Goal: Information Seeking & Learning: Stay updated

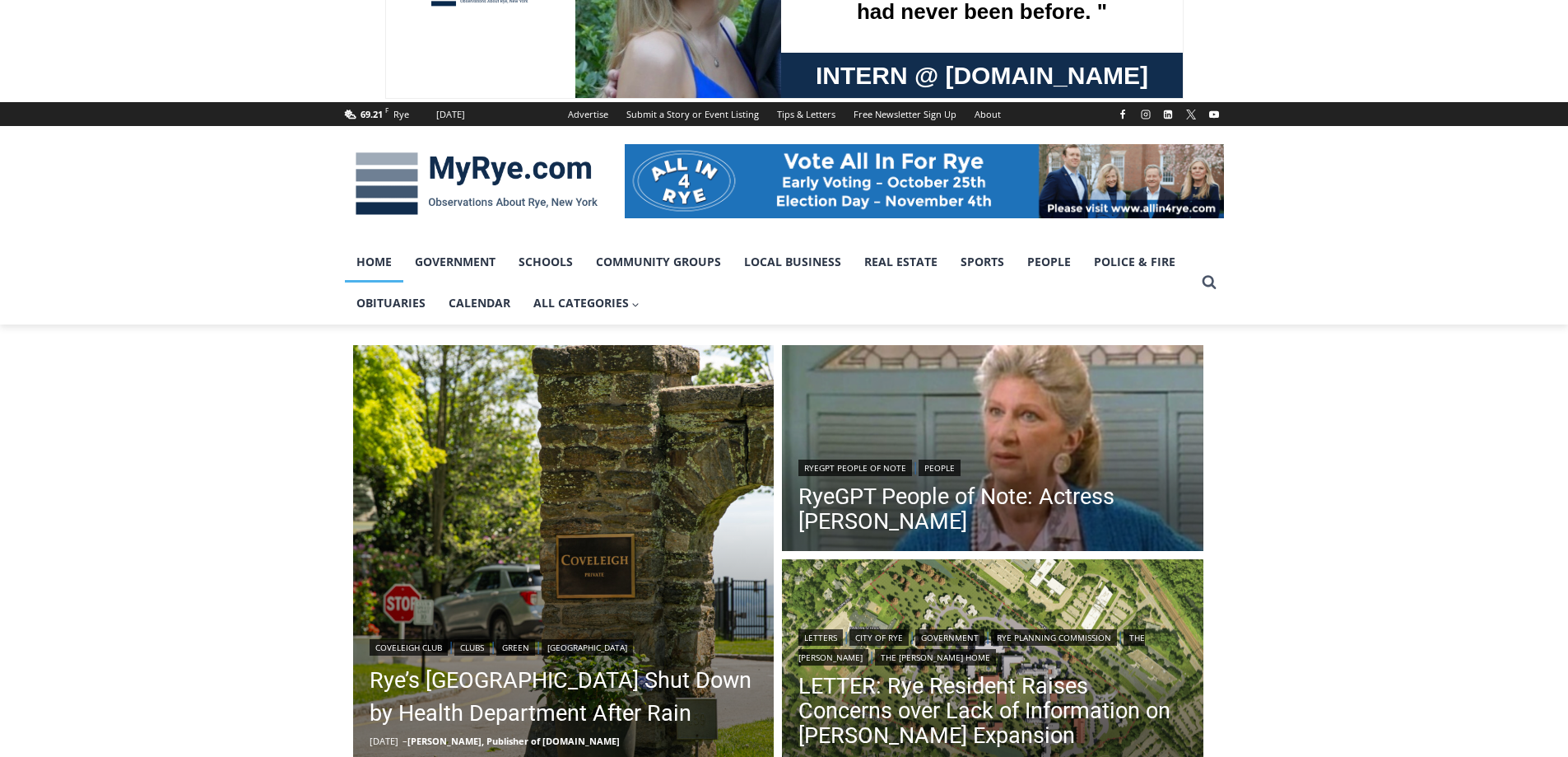
scroll to position [247, 0]
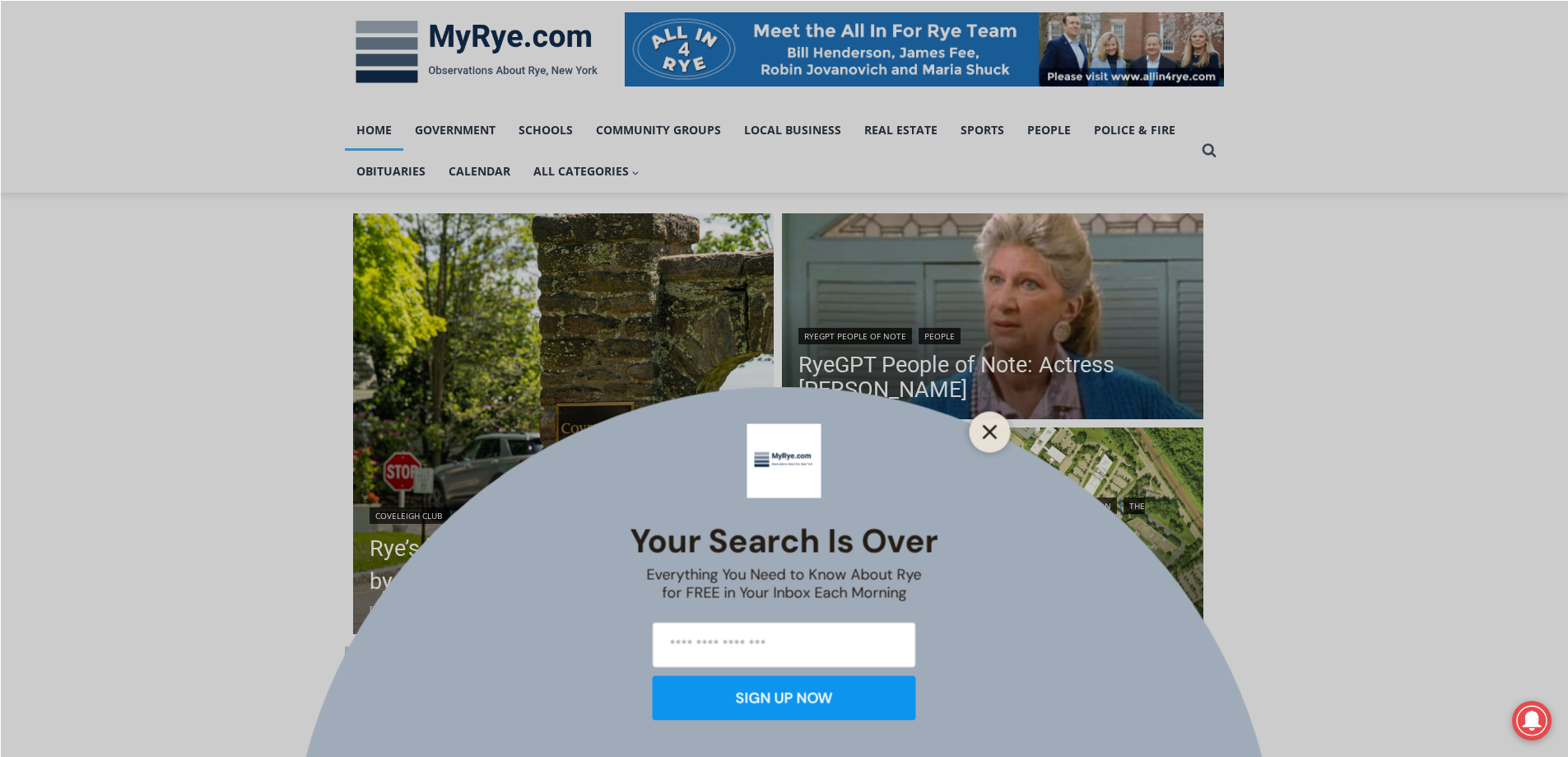
click at [995, 433] on icon "Close" at bounding box center [990, 431] width 14 height 14
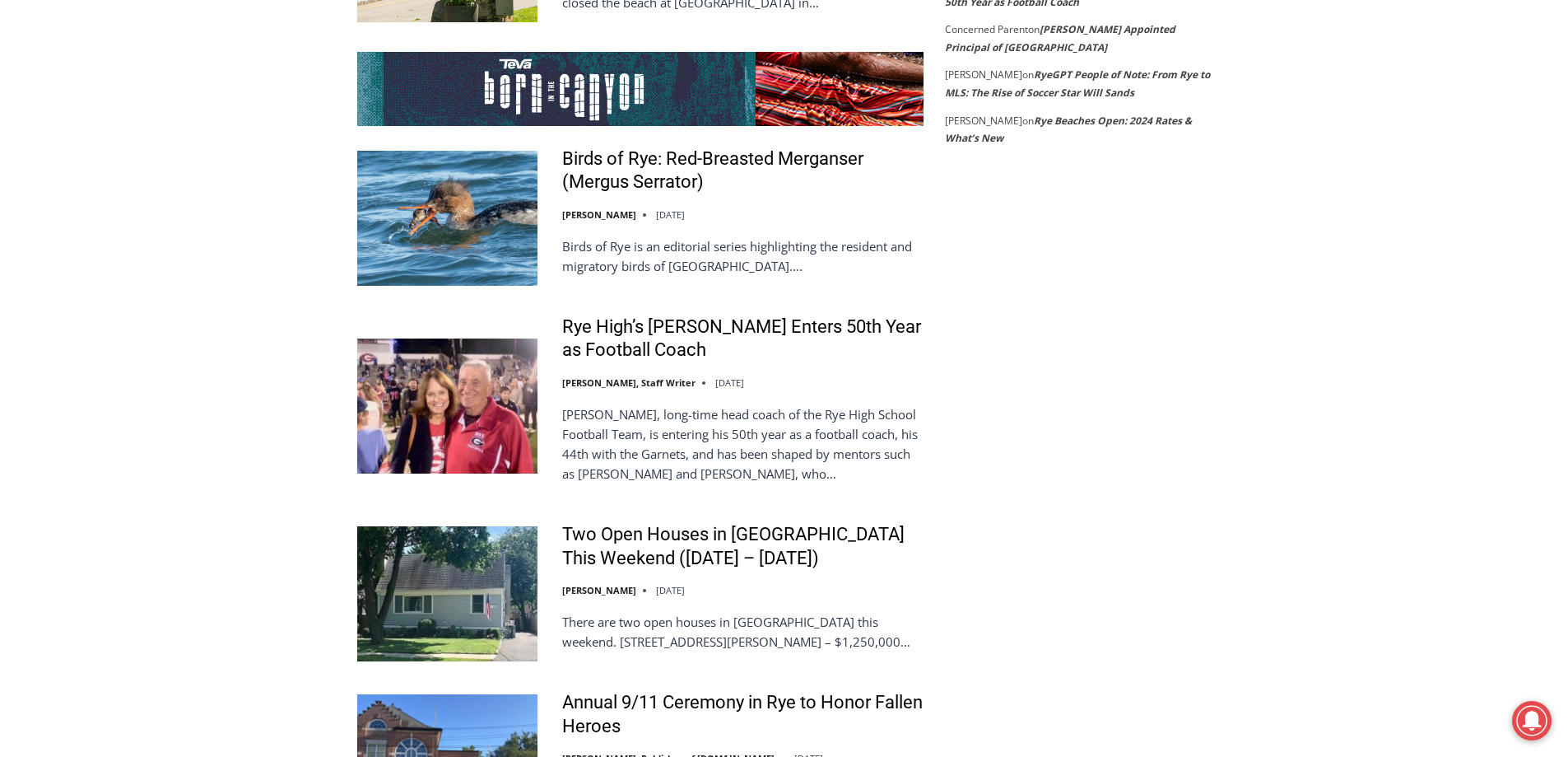
scroll to position [3212, 0]
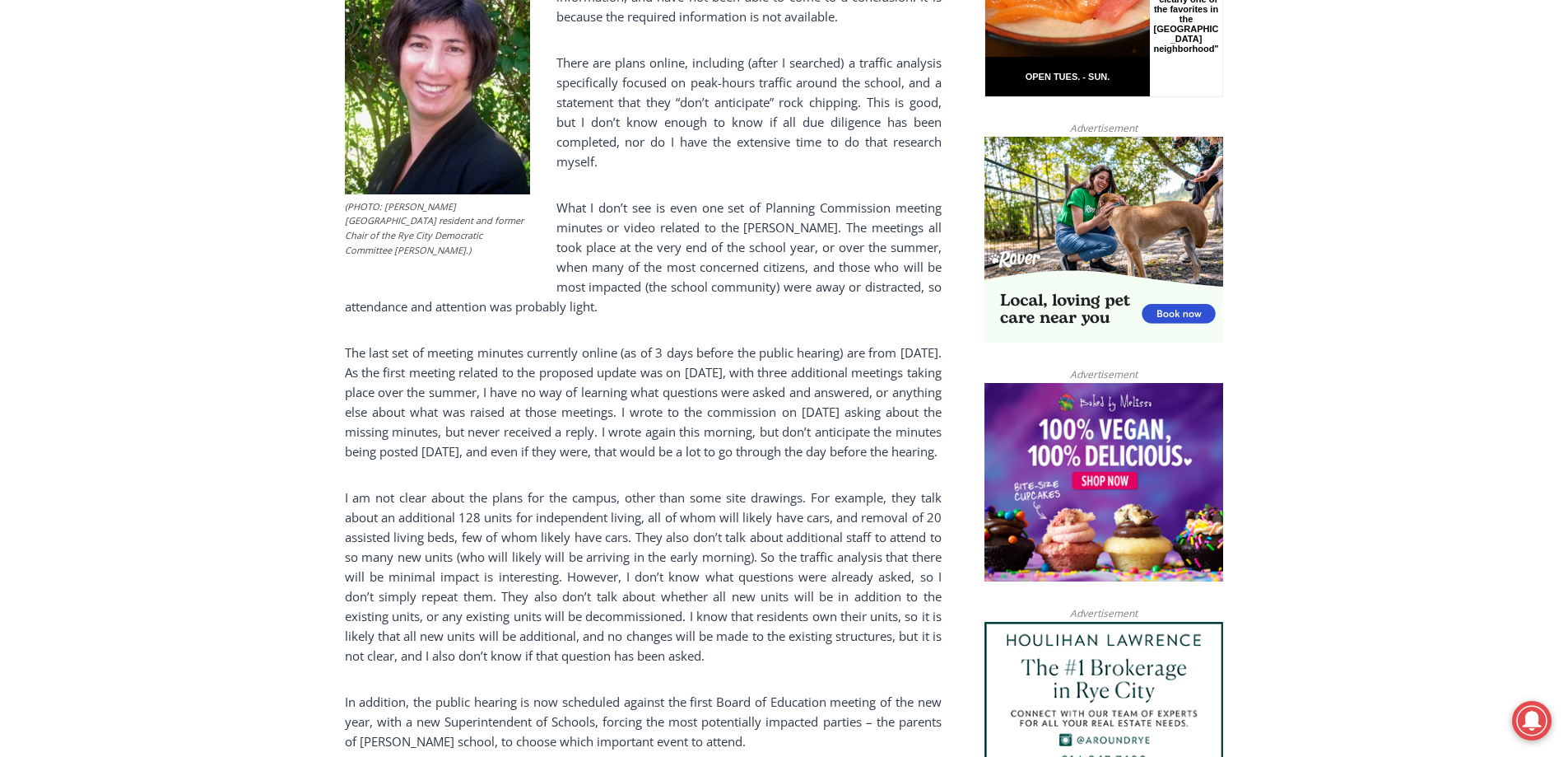
scroll to position [715, 0]
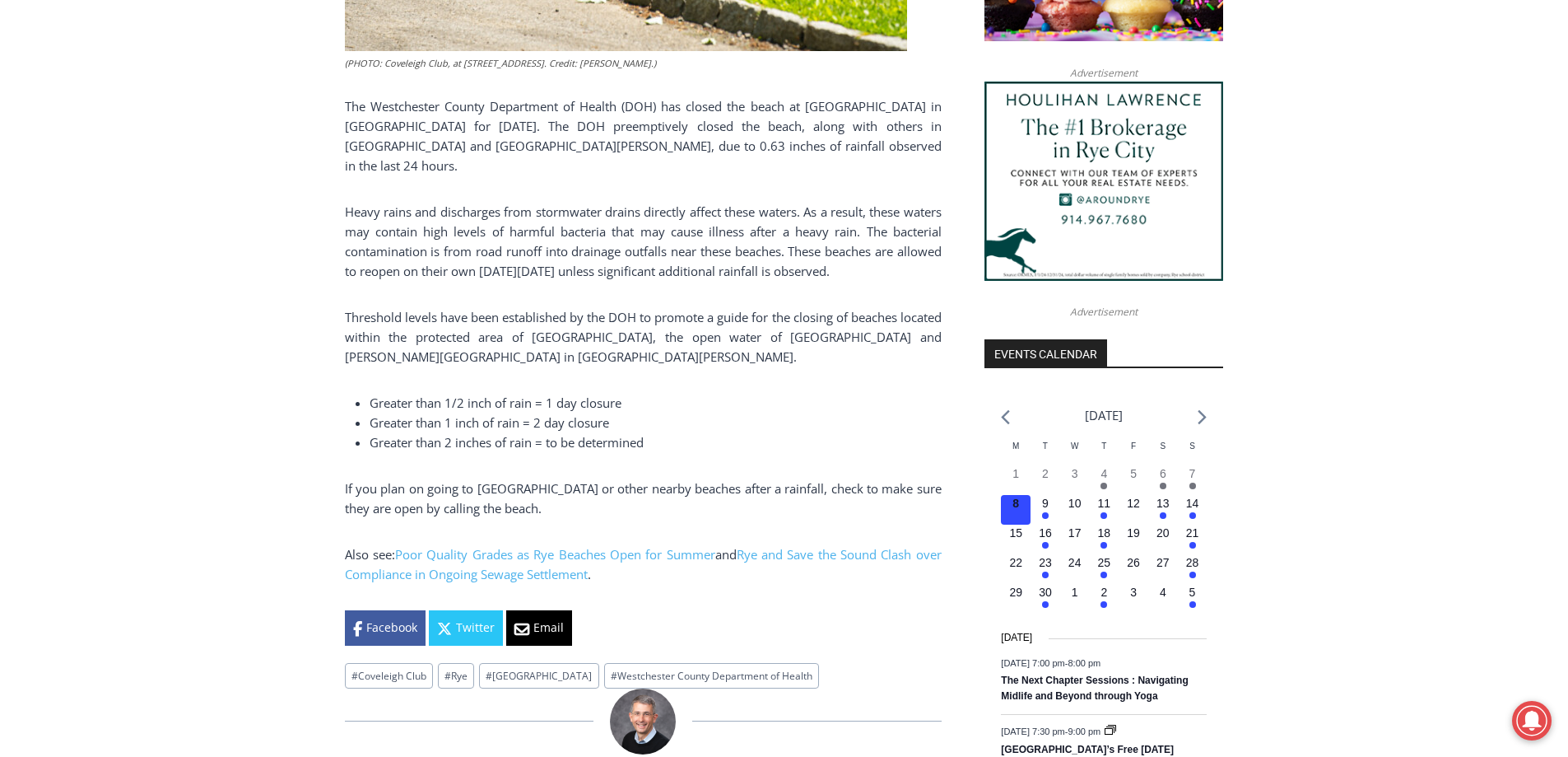
scroll to position [1565, 0]
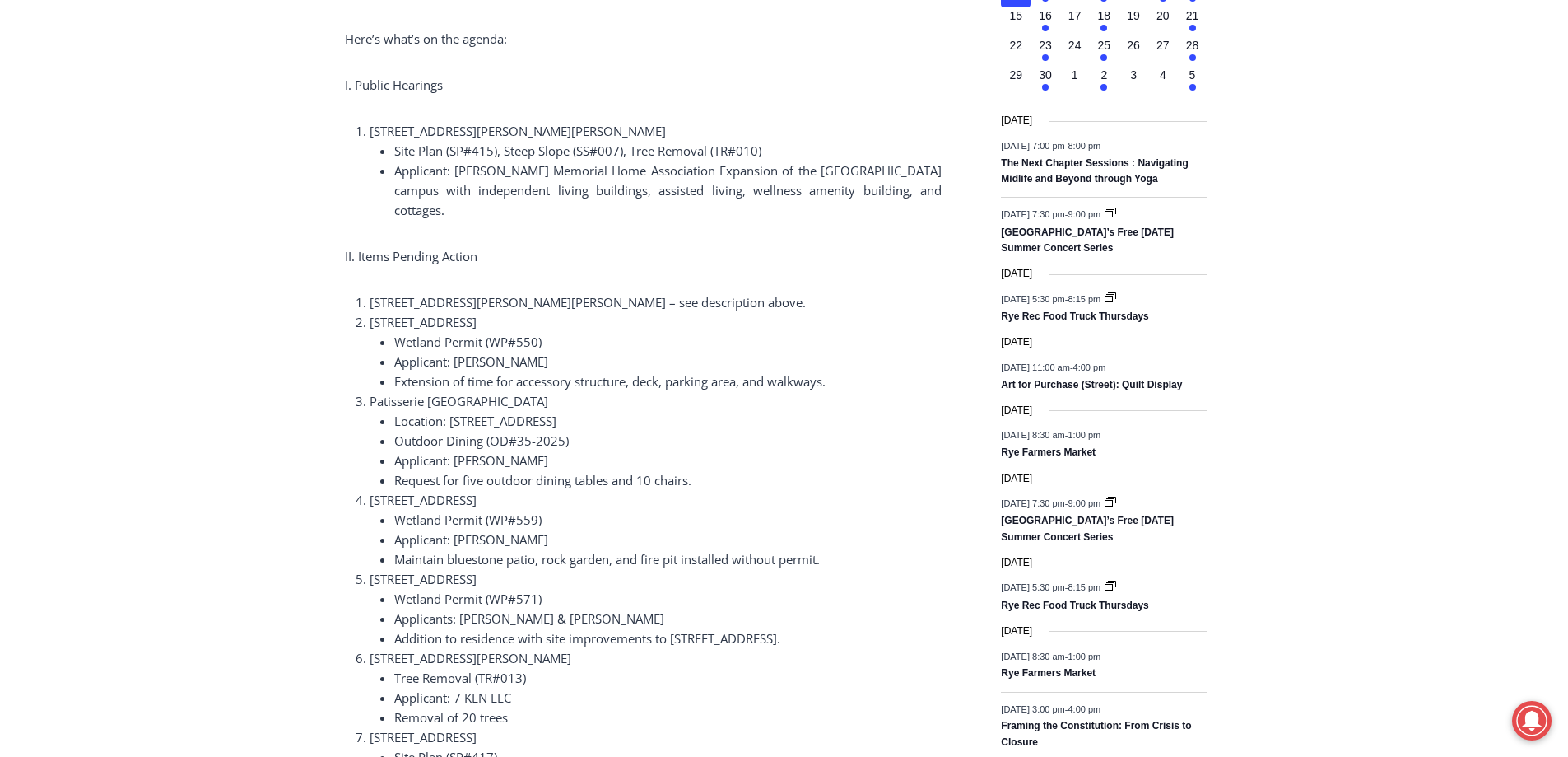
scroll to position [2142, 0]
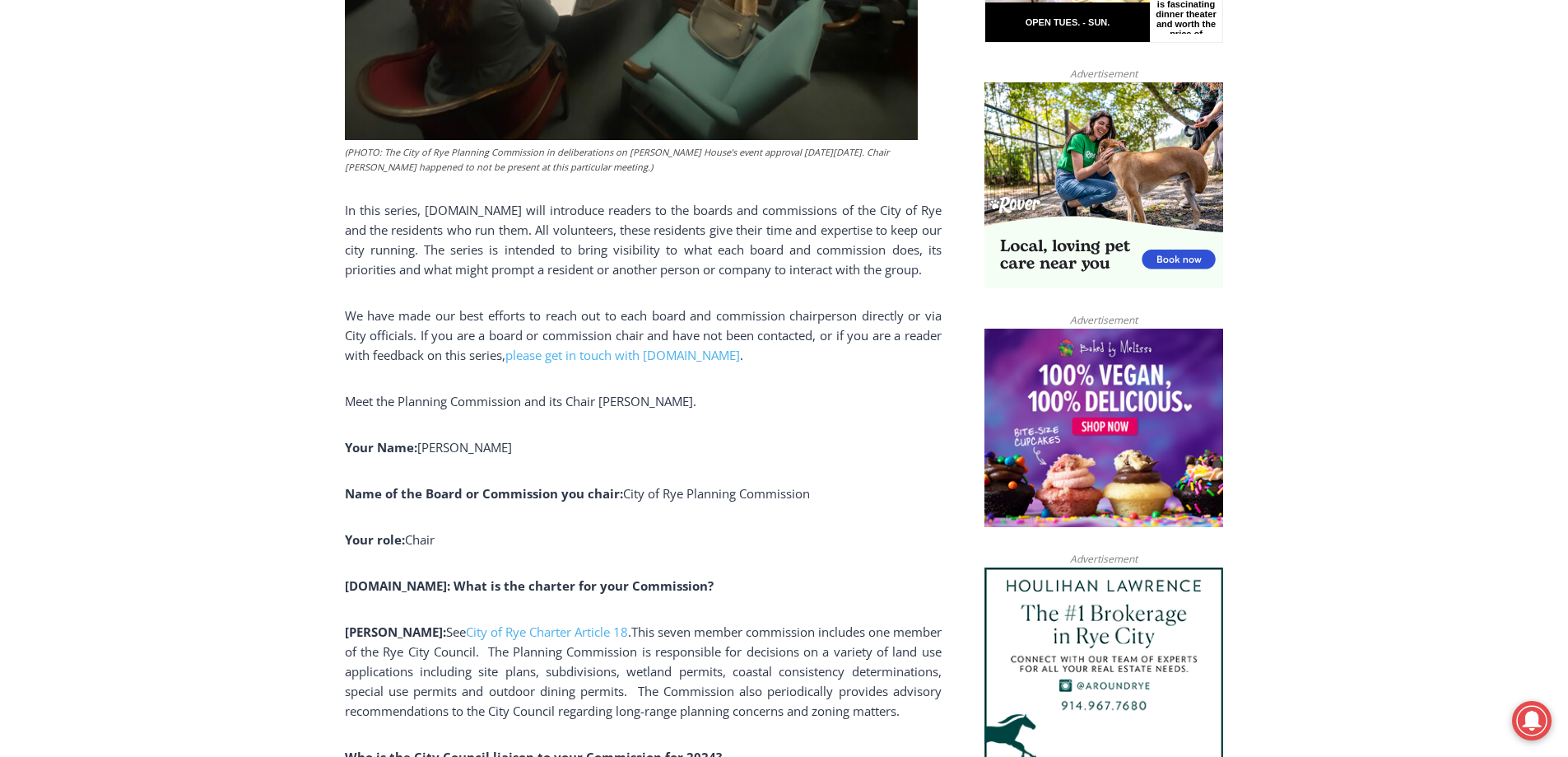
scroll to position [824, 0]
